Goal: Task Accomplishment & Management: Use online tool/utility

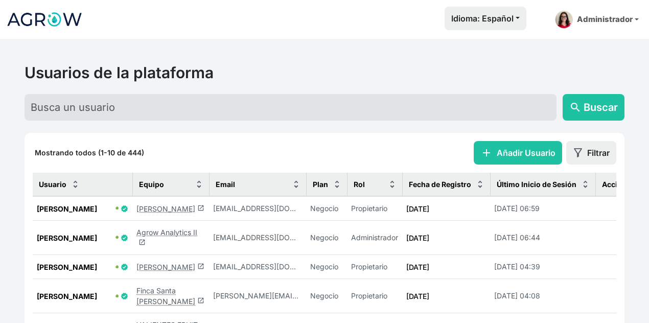
click at [170, 228] on link "Agrow Analytics II launch" at bounding box center [166, 237] width 61 height 19
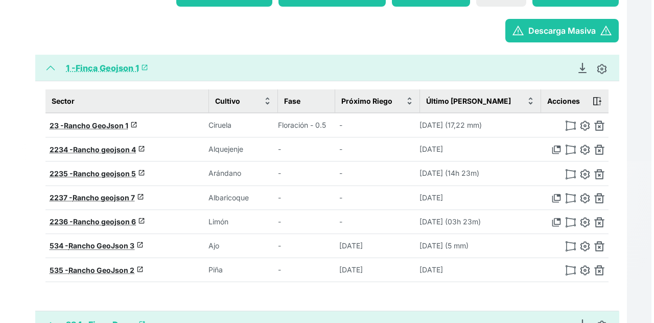
scroll to position [102, 0]
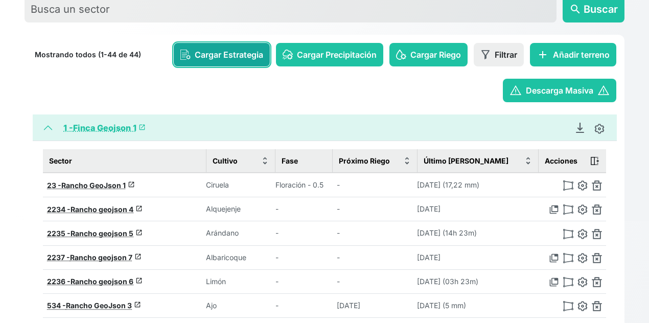
click at [215, 52] on span "Cargar Estrategia" at bounding box center [229, 55] width 68 height 12
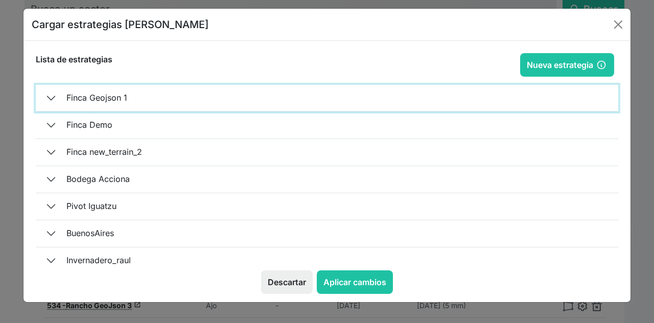
click at [101, 91] on button "Finca Geojson 1" at bounding box center [327, 98] width 582 height 27
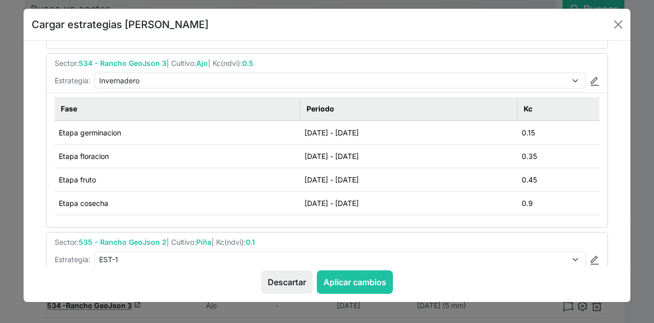
scroll to position [153, 0]
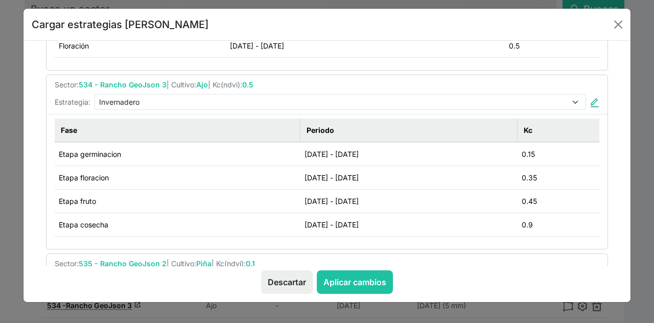
click at [592, 101] on img at bounding box center [594, 102] width 9 height 9
select select "4"
type input "Invernadero"
type input "[DATE]"
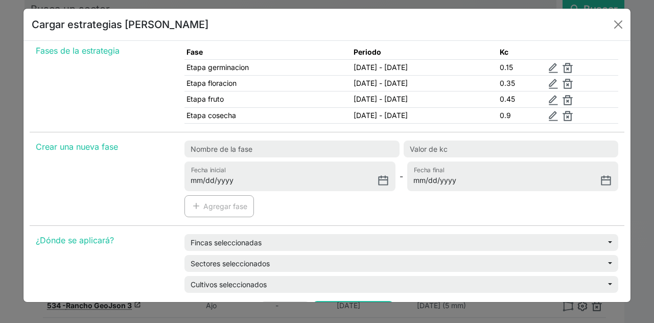
scroll to position [60, 0]
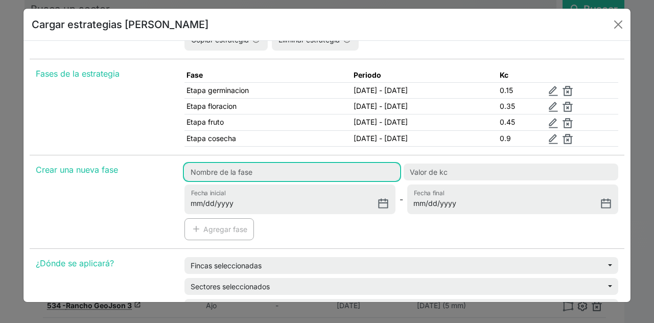
click at [266, 166] on input "text" at bounding box center [291, 171] width 215 height 17
type input "Prueba"
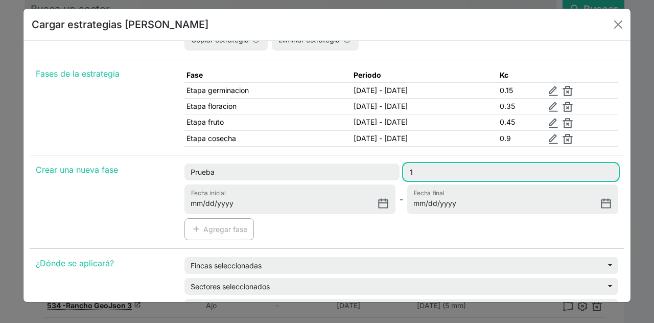
type input "1"
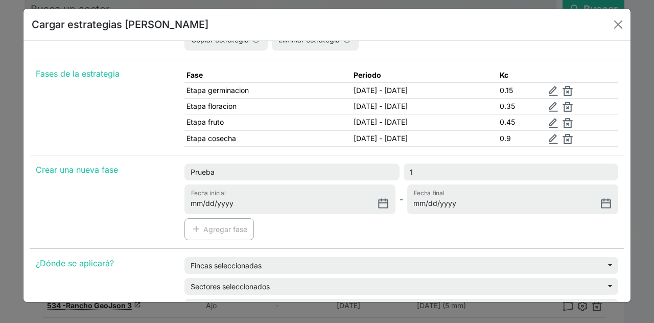
click at [432, 228] on div "Prueba 1 [DATE] Fecha inicial - Fecha final add Agregar fase" at bounding box center [401, 205] width 446 height 85
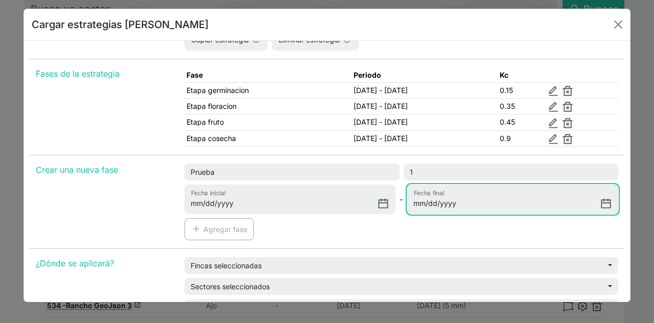
click at [601, 205] on input "Fecha final" at bounding box center [512, 199] width 211 height 30
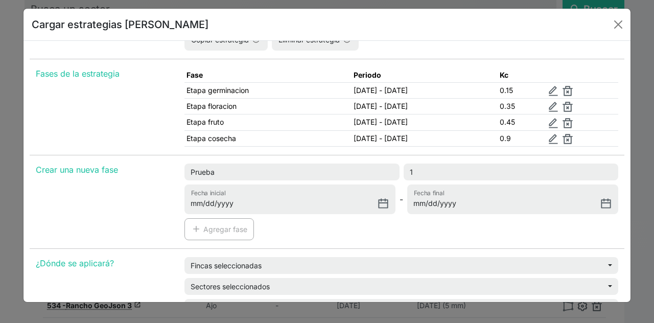
click at [566, 230] on div "Prueba 1 [DATE] Fecha inicial - Fecha final add Agregar fase" at bounding box center [401, 205] width 446 height 85
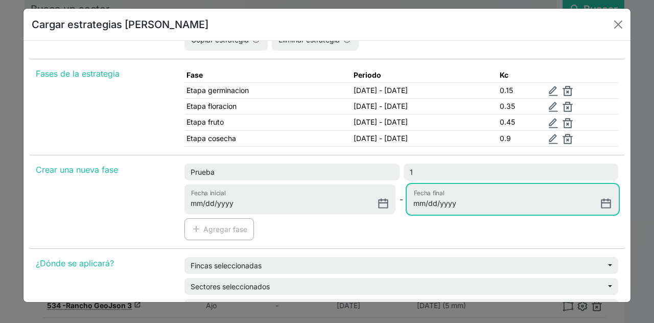
click at [599, 198] on input "Fecha final" at bounding box center [512, 199] width 211 height 30
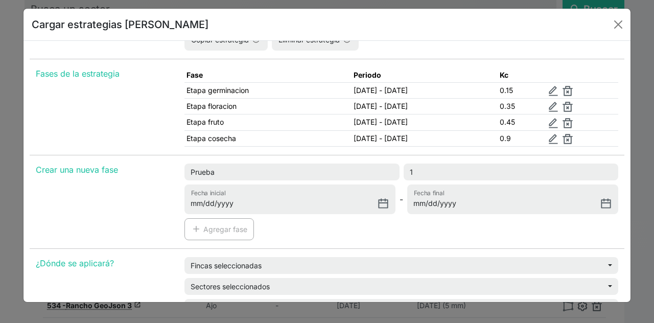
click at [455, 245] on div "Configuración de estrategia Nueva estrategia Estrategia Primavera Estrategia Ge…" at bounding box center [327, 154] width 595 height 339
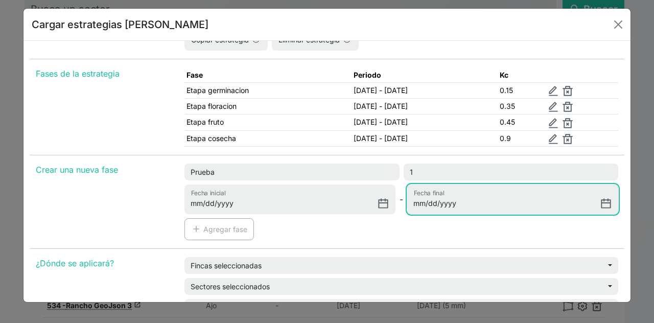
click at [602, 200] on input "Fecha final" at bounding box center [512, 199] width 211 height 30
type input "[DATE]"
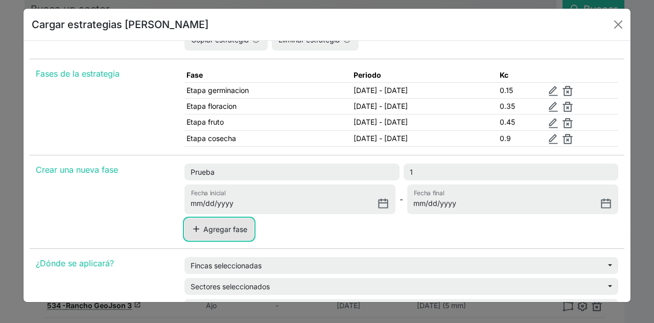
click at [232, 221] on button "add Agregar fase" at bounding box center [218, 229] width 69 height 22
type input "[DATE]"
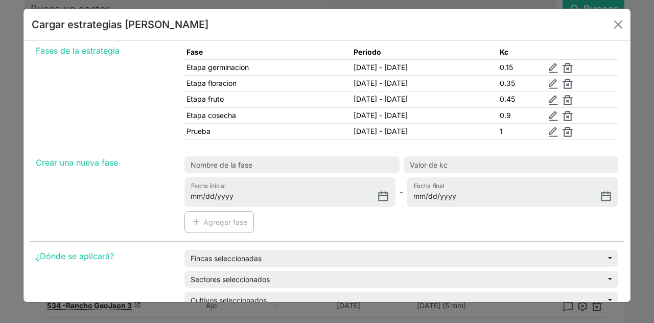
scroll to position [153, 0]
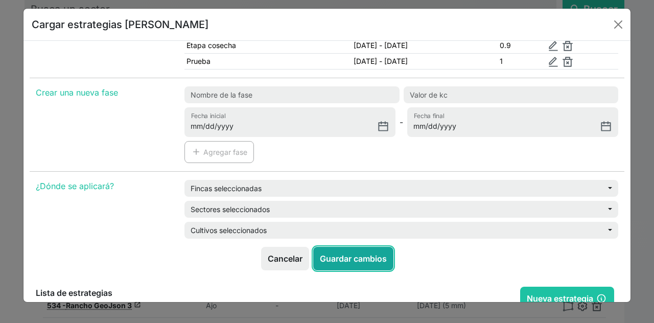
click at [368, 250] on button "Guardar cambios" at bounding box center [353, 258] width 80 height 23
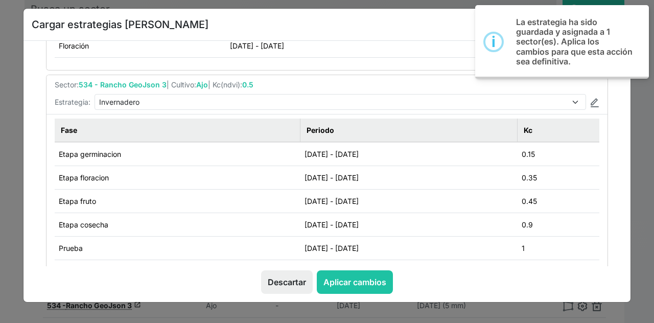
scroll to position [0, 0]
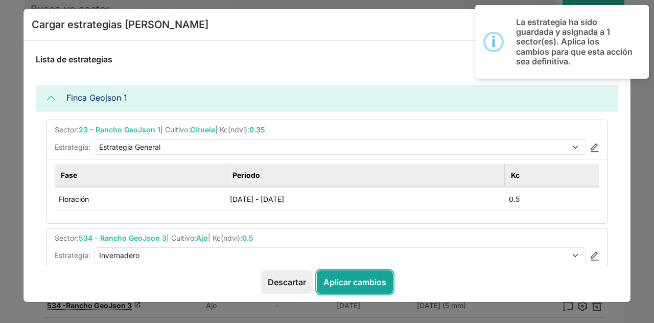
click at [362, 281] on button "Aplicar cambios" at bounding box center [355, 281] width 76 height 23
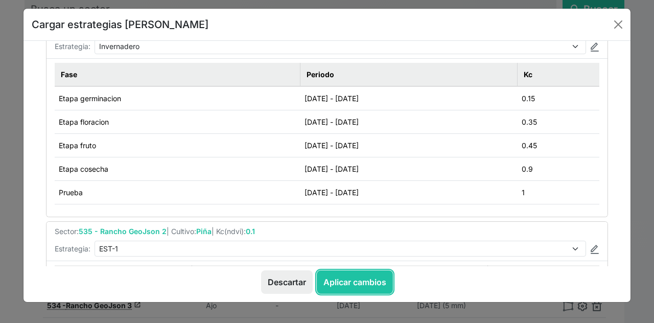
scroll to position [153, 0]
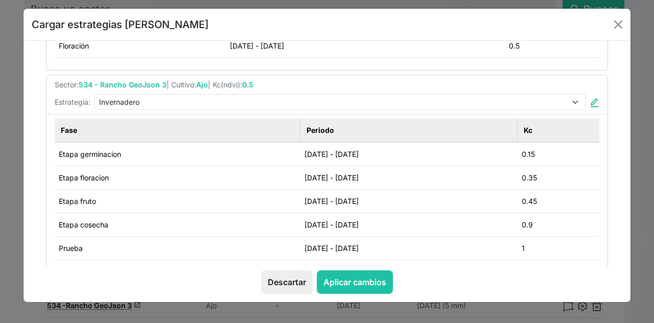
click at [590, 102] on img at bounding box center [594, 102] width 9 height 9
type input "Invernadero"
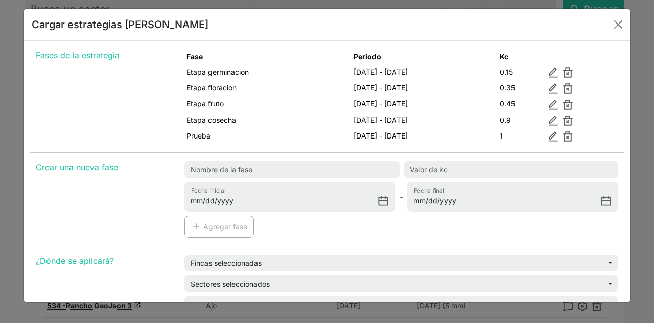
scroll to position [76, 0]
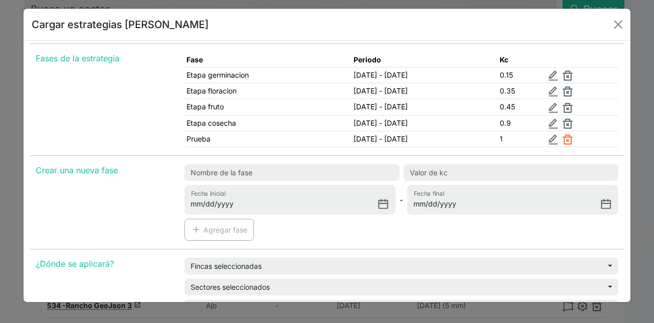
click at [573, 134] on img at bounding box center [567, 139] width 10 height 10
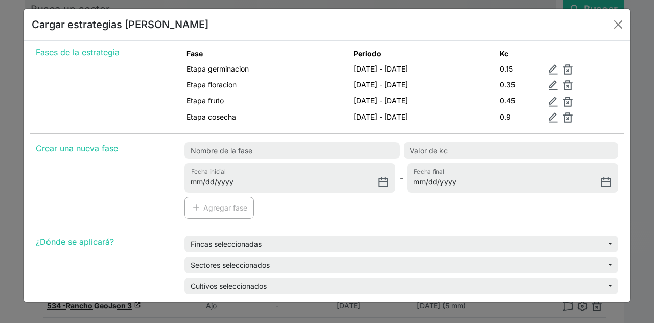
scroll to position [204, 0]
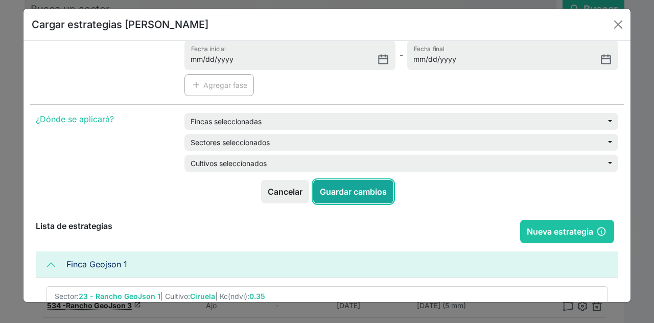
click at [368, 186] on button "Guardar cambios" at bounding box center [353, 191] width 80 height 23
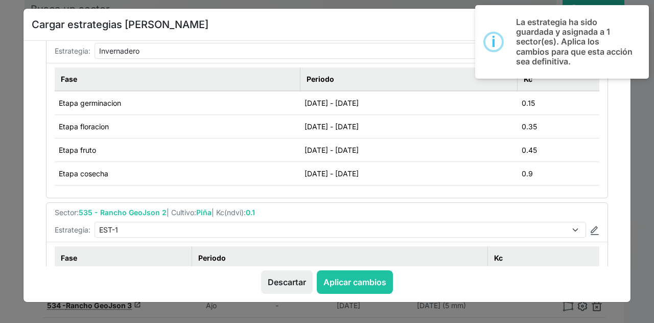
scroll to position [0, 0]
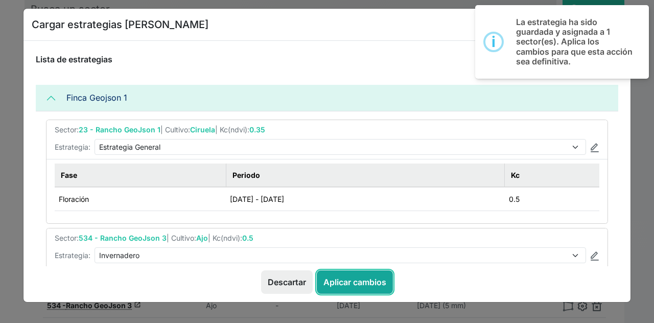
click at [370, 280] on button "Aplicar cambios" at bounding box center [355, 281] width 76 height 23
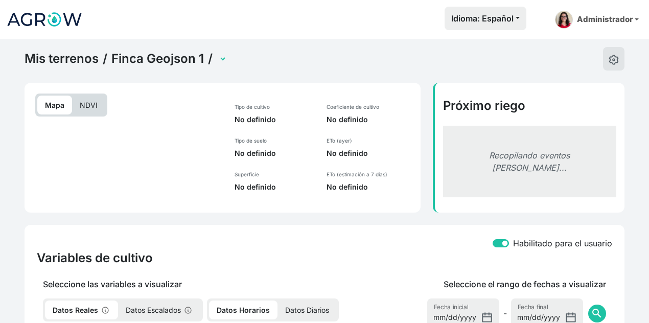
select select "534"
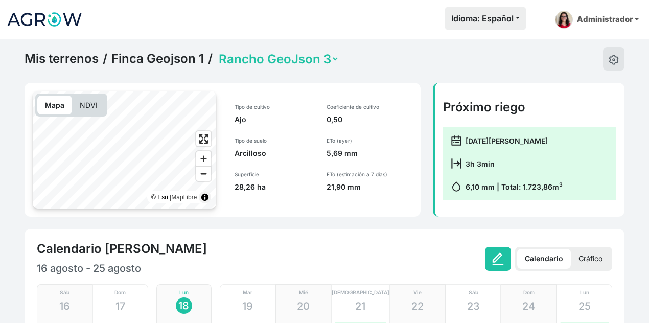
scroll to position [102, 0]
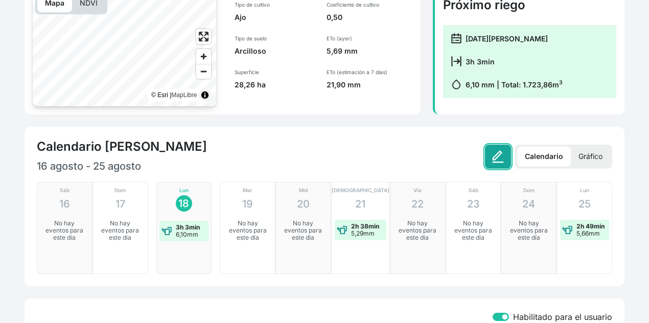
click at [486, 157] on button at bounding box center [498, 157] width 26 height 24
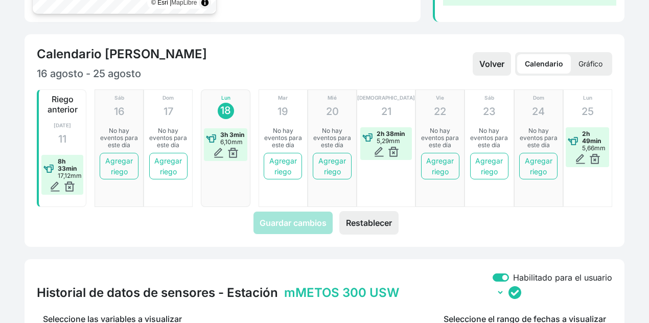
scroll to position [204, 0]
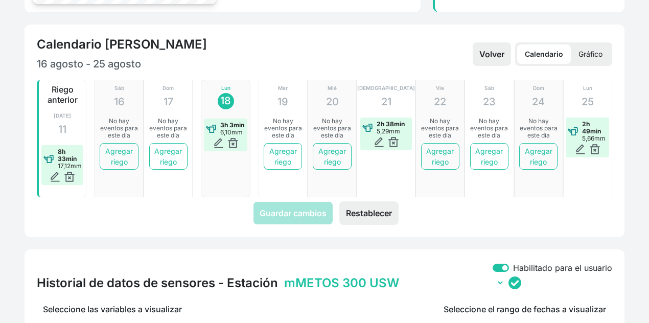
click at [370, 200] on div "Riego anterior Agosto 2025 11 8h 33min 17,12mm Sáb 16 No hay eventos para este …" at bounding box center [324, 152] width 587 height 145
click at [376, 210] on button "Restablecer" at bounding box center [368, 212] width 59 height 23
click at [494, 53] on button "Volver" at bounding box center [492, 53] width 38 height 23
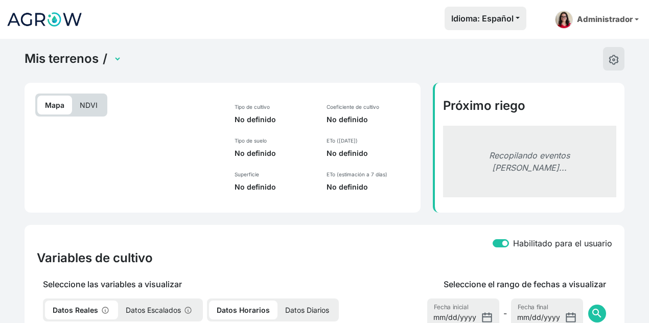
select select "534"
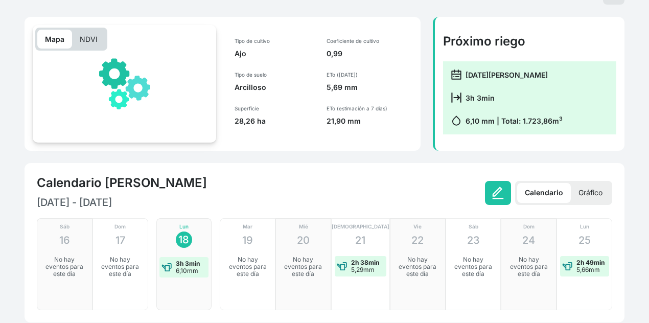
scroll to position [102, 0]
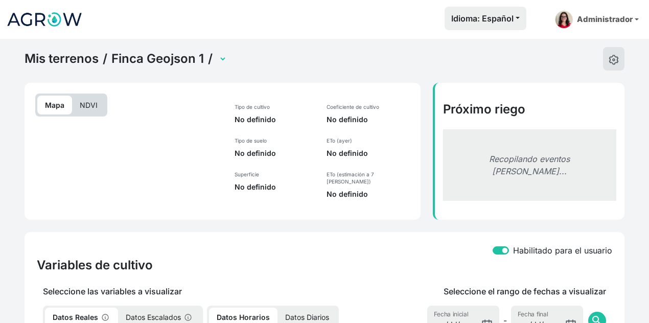
select select "534"
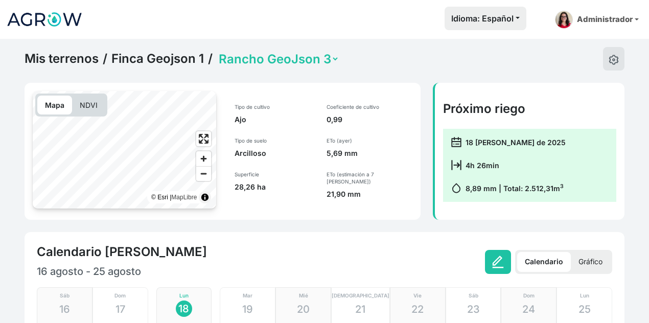
click at [181, 59] on link "Finca Geojson 1" at bounding box center [157, 58] width 92 height 15
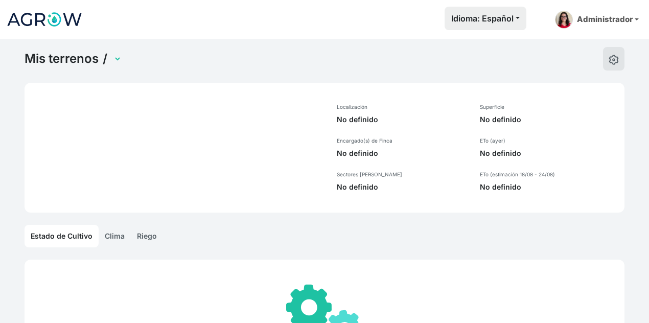
select select "1"
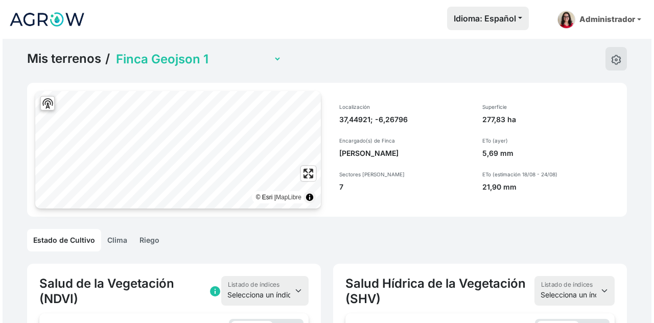
scroll to position [0, 51]
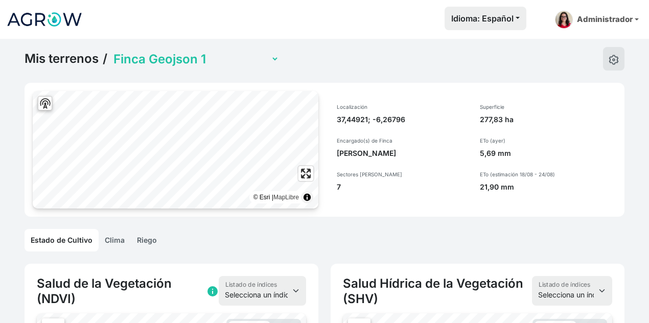
click at [150, 244] on link "Riego" at bounding box center [147, 240] width 32 height 22
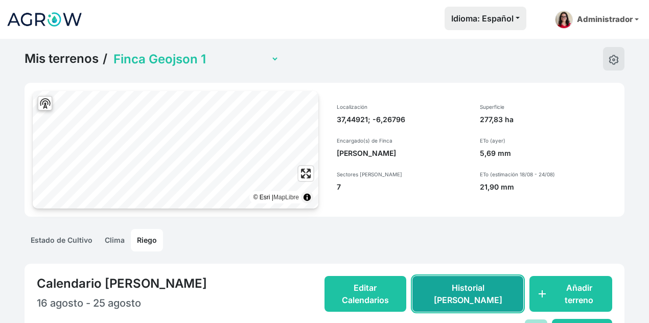
click at [505, 280] on button "Historial de Riego" at bounding box center [467, 294] width 111 height 36
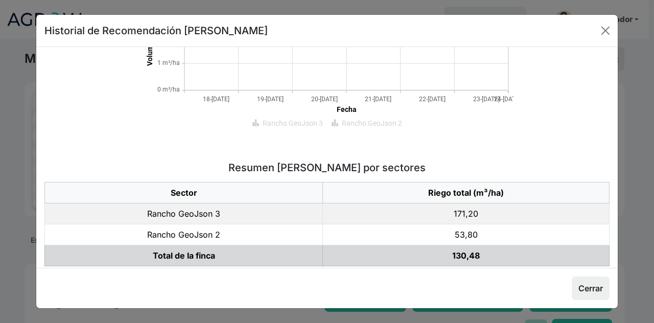
scroll to position [217, 0]
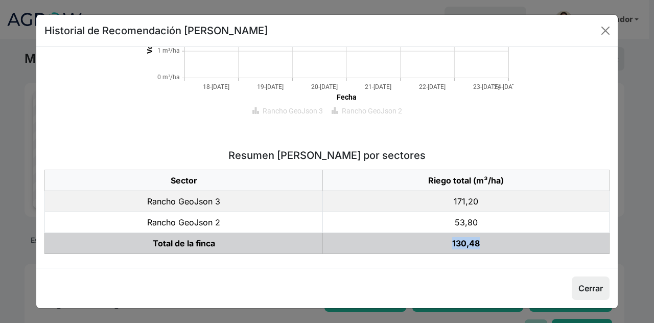
drag, startPoint x: 493, startPoint y: 238, endPoint x: 434, endPoint y: 239, distance: 59.3
click at [434, 239] on td "130,48" at bounding box center [466, 243] width 287 height 21
click at [383, 111] on text "Rancho GeoJson 2" at bounding box center [371, 111] width 60 height 8
click at [376, 111] on text "Rancho GeoJson 2" at bounding box center [371, 111] width 60 height 8
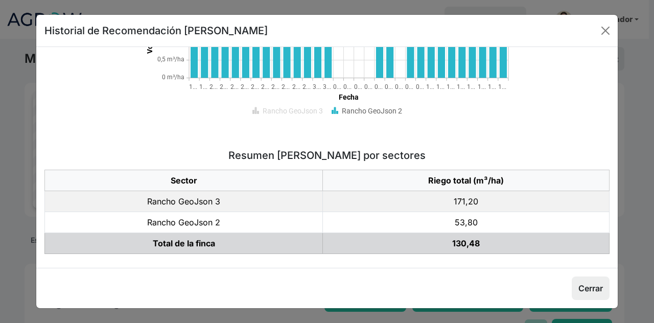
click at [524, 153] on h5 "Resumen de riego por sectores" at bounding box center [326, 155] width 565 height 12
click at [279, 111] on text "Rancho GeoJson 3" at bounding box center [292, 111] width 60 height 8
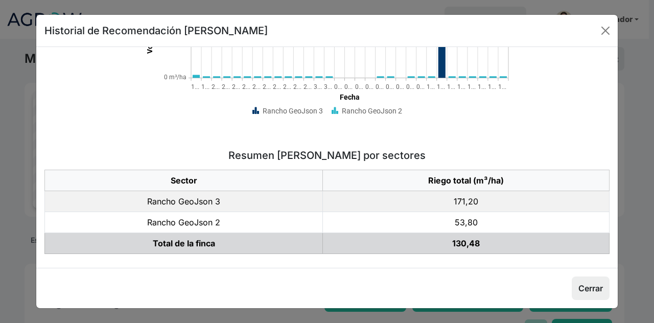
click at [361, 107] on text "Rancho GeoJson 2" at bounding box center [371, 111] width 60 height 8
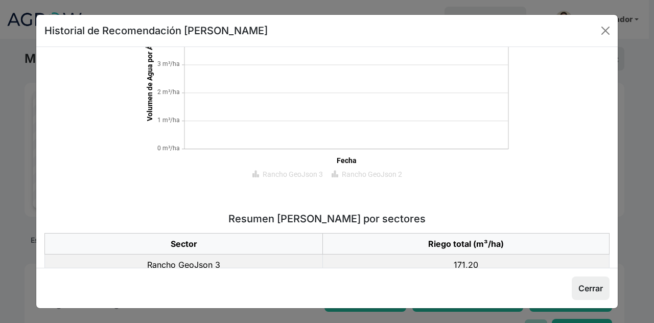
scroll to position [204, 0]
